Goal: Navigation & Orientation: Go to known website

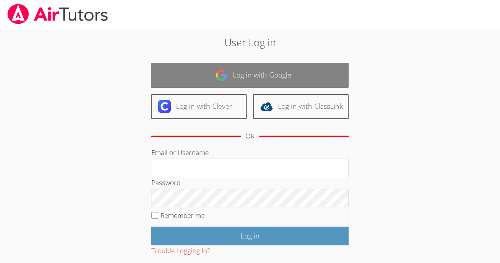
click at [247, 75] on link "Log in with Google" at bounding box center [250, 75] width 198 height 25
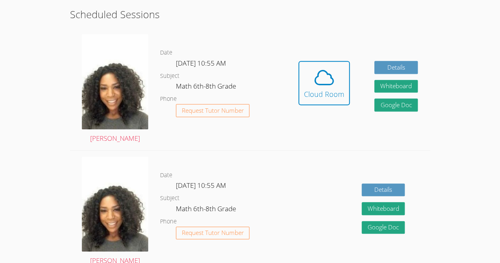
scroll to position [200, 0]
